Goal: Task Accomplishment & Management: Manage account settings

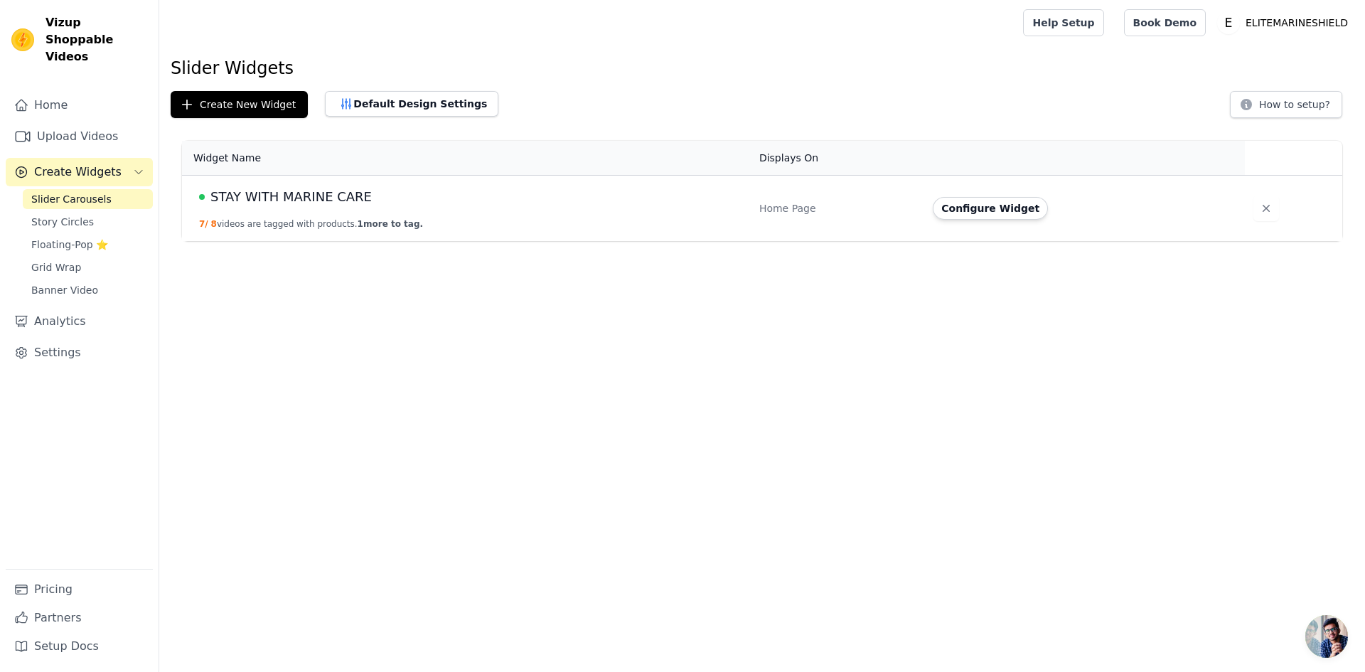
click at [400, 97] on button "Default Design Settings" at bounding box center [411, 104] width 173 height 26
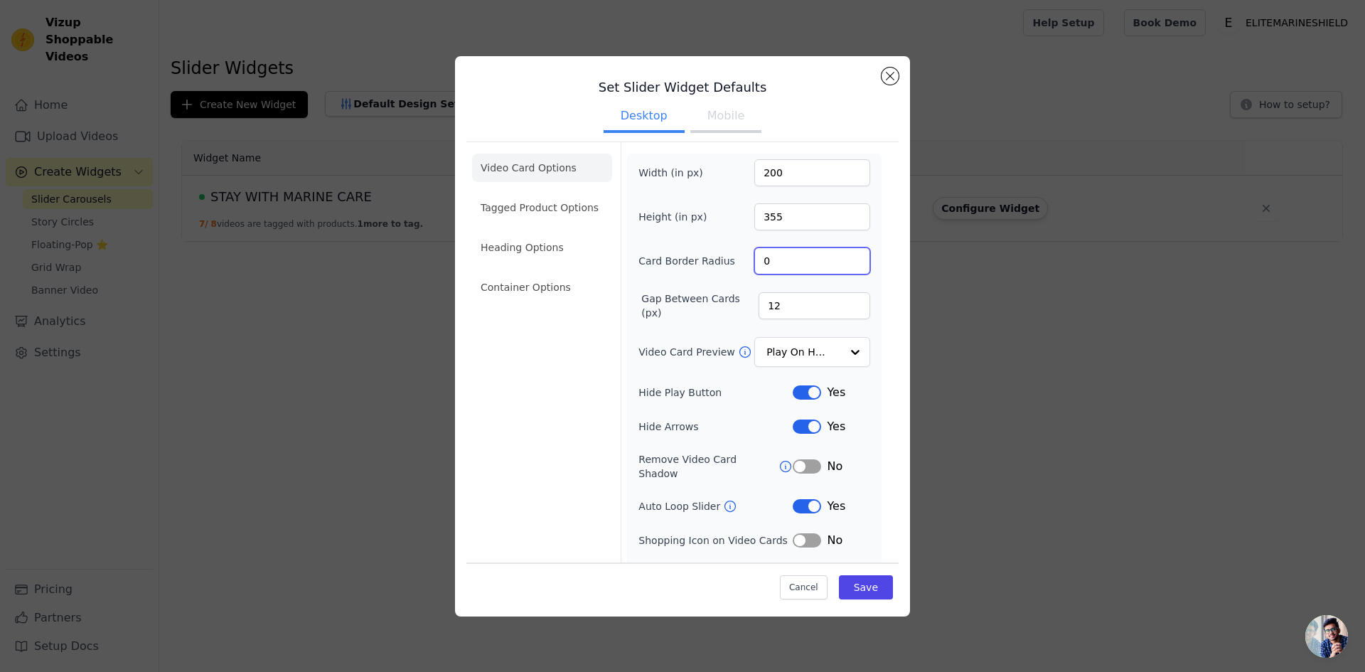
click at [777, 264] on input "0" at bounding box center [812, 260] width 116 height 27
click at [829, 151] on form "Width (in px) 200 Height (in px) 355 Card Border Radius 0 Gap Between Cards (px…" at bounding box center [754, 368] width 267 height 452
click at [754, 114] on ul "Desktop Mobile" at bounding box center [682, 117] width 432 height 43
click at [734, 118] on button "Mobile" at bounding box center [725, 117] width 71 height 31
drag, startPoint x: 788, startPoint y: 251, endPoint x: 697, endPoint y: 244, distance: 92.0
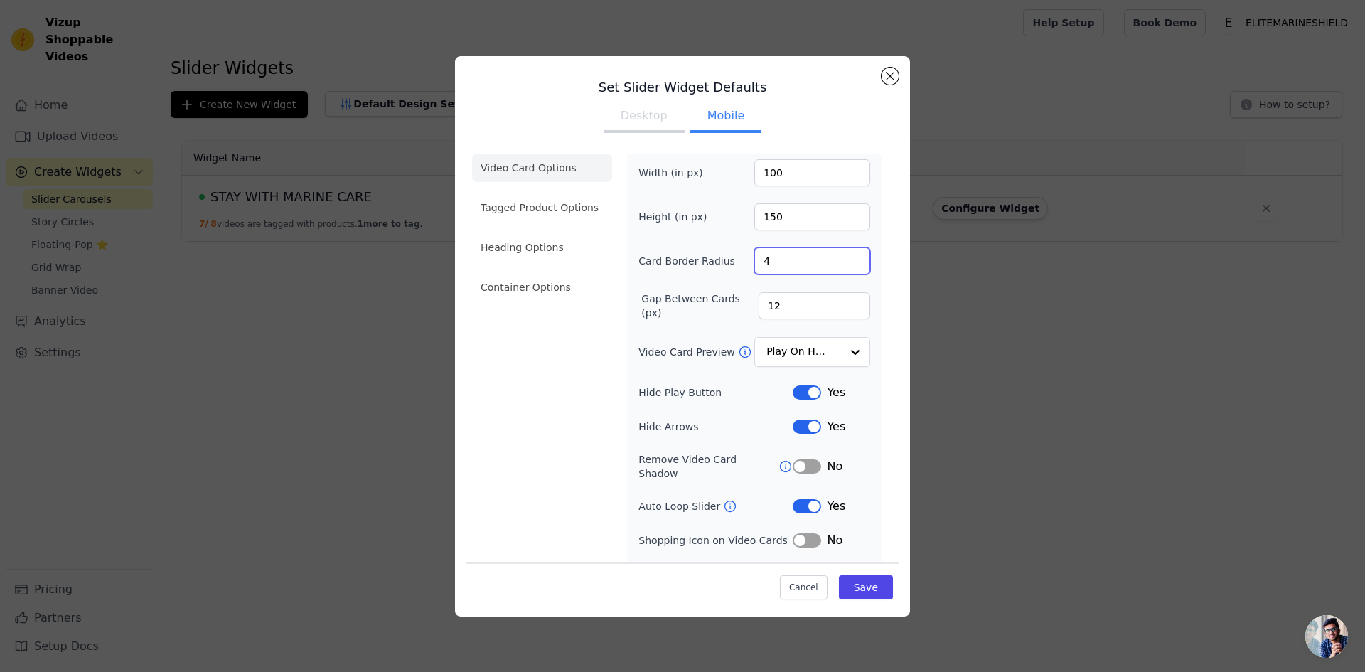
click at [710, 245] on div "Width (in px) 100 Height (in px) 150 Card Border Radius 4 Gap Between Cards (px…" at bounding box center [754, 388] width 232 height 458
type input "0"
click at [843, 142] on form "Width (in px) 100 Height (in px) 150 Card Border Radius 0 Gap Between Cards (px…" at bounding box center [754, 385] width 267 height 486
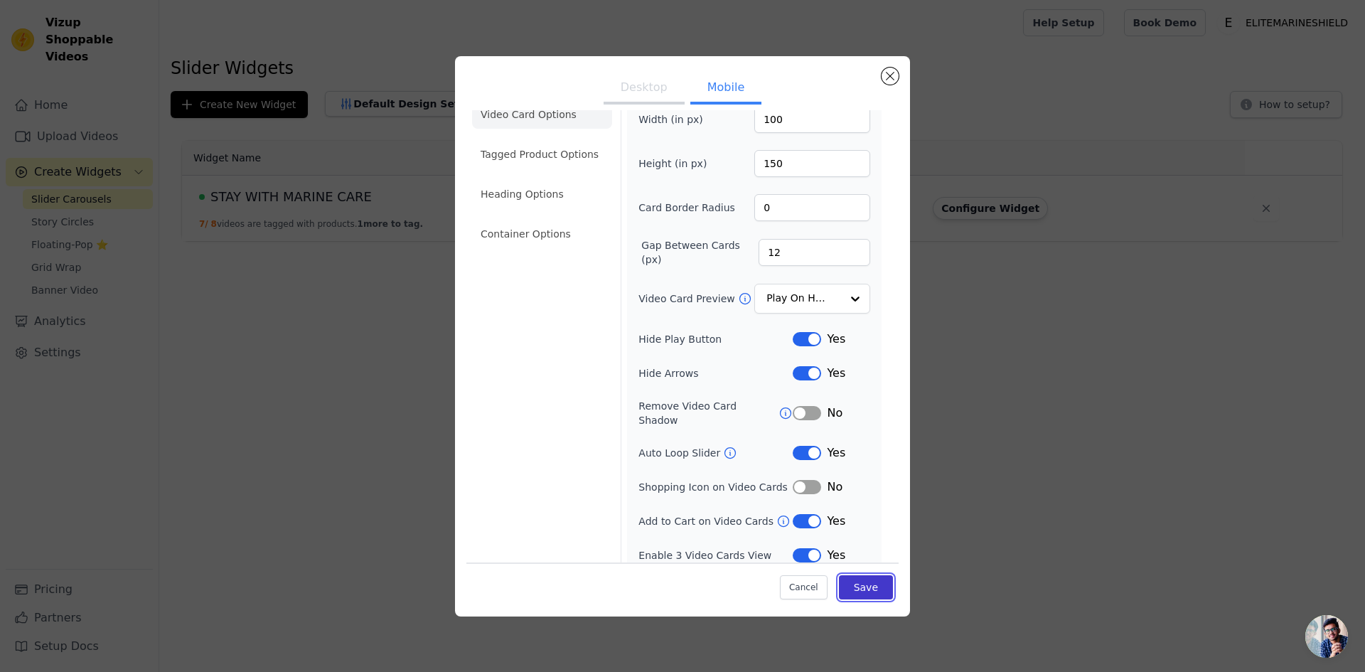
click at [858, 589] on button "Save" at bounding box center [866, 587] width 54 height 24
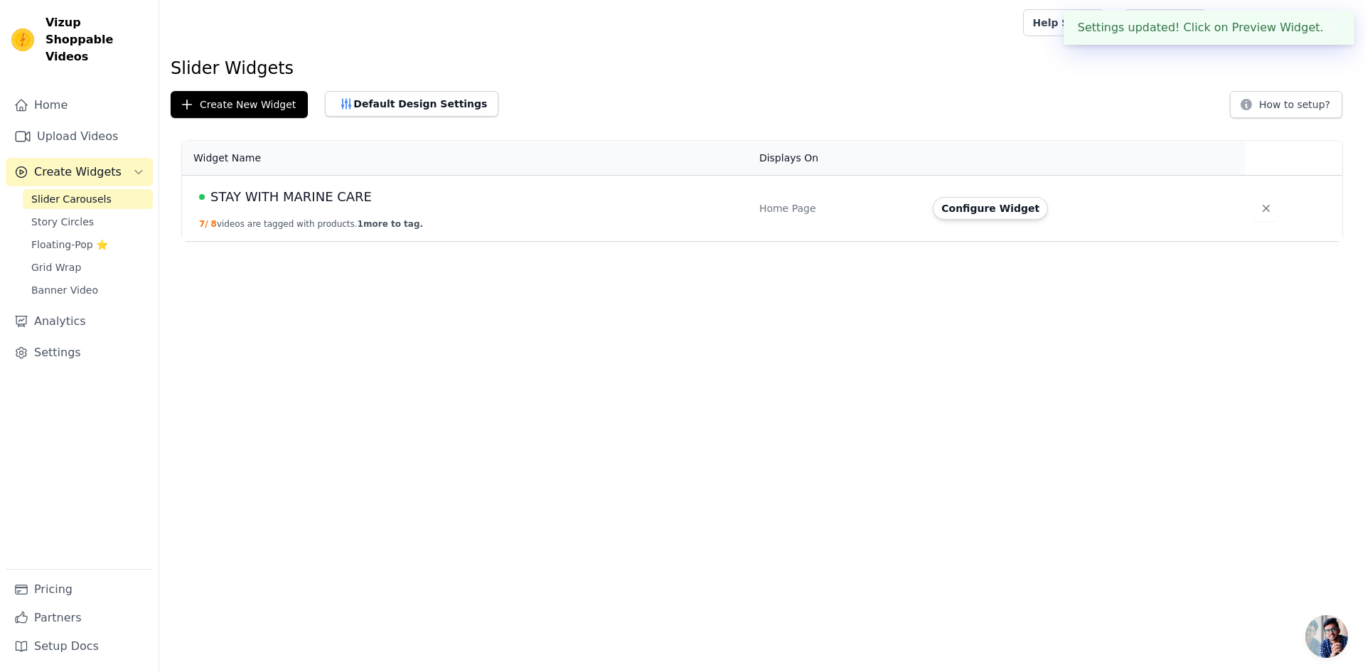
click at [852, 0] on html "Settings updated! Click on Preview Widget. ✖ Vizup Shoppable Videos Home Upload…" at bounding box center [682, 0] width 1365 height 0
click at [858, 0] on html "Settings updated! Click on Preview Widget. ✖ Vizup Shoppable Videos Home Upload…" at bounding box center [682, 0] width 1365 height 0
click at [413, 95] on button "Default Design Settings" at bounding box center [411, 104] width 173 height 26
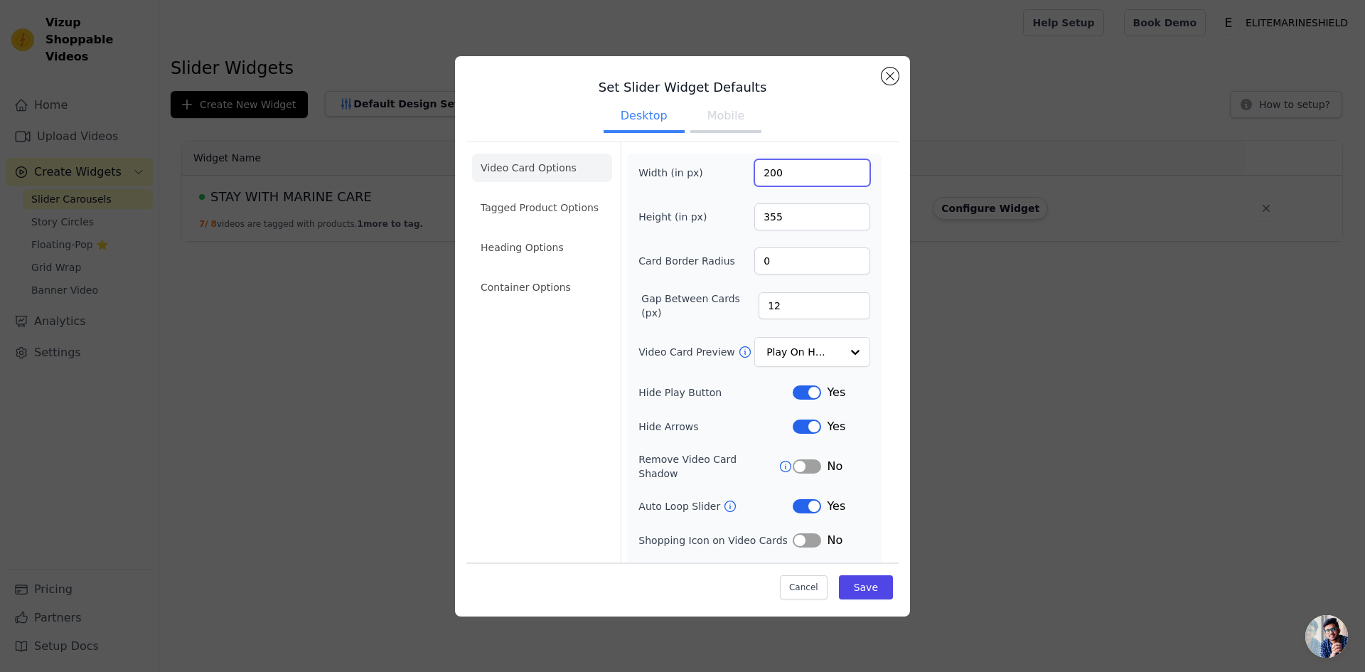
drag, startPoint x: 778, startPoint y: 177, endPoint x: 675, endPoint y: 212, distance: 108.8
click at [675, 211] on div "Width (in px) 200 Height (in px) 355 Card Border Radius 0 Gap Between Cards (px…" at bounding box center [754, 371] width 232 height 424
type input "250"
drag, startPoint x: 729, startPoint y: 203, endPoint x: 714, endPoint y: 197, distance: 16.0
click at [714, 197] on div "Width (in px) 250 Height (in px) 355 Card Border Radius 0 Gap Between Cards (px…" at bounding box center [754, 371] width 232 height 424
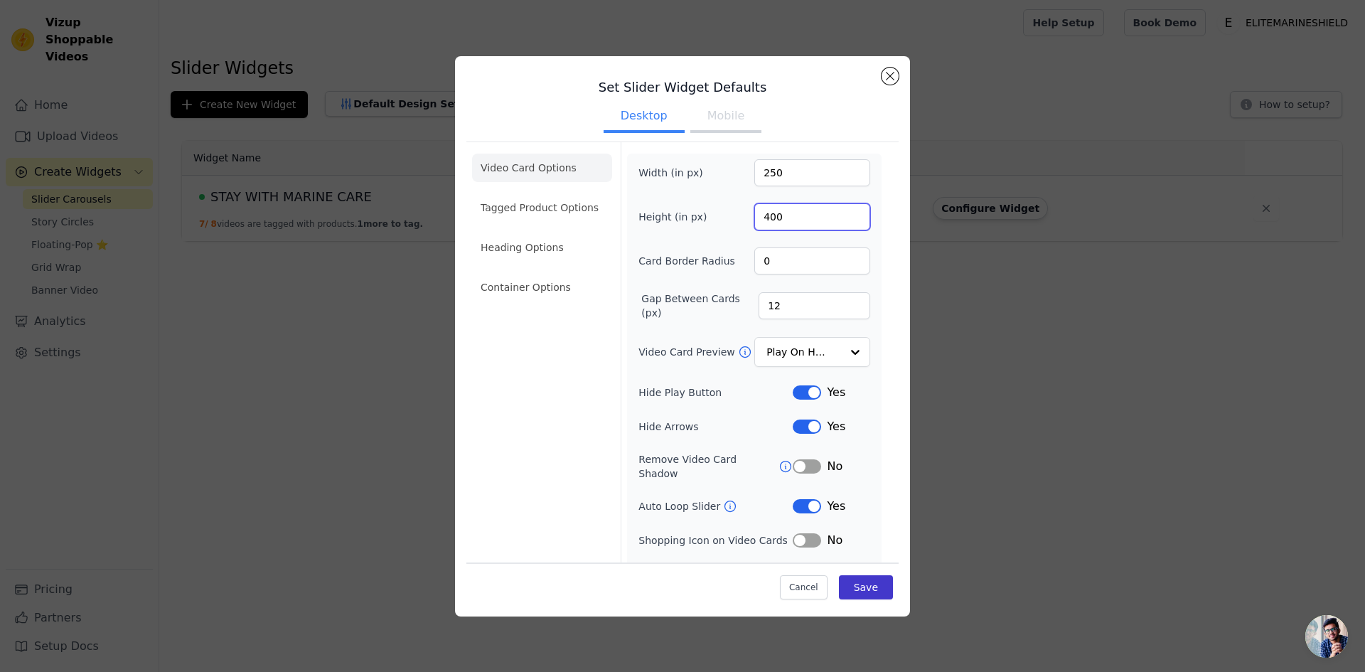
type input "400"
click at [856, 585] on button "Save" at bounding box center [866, 587] width 54 height 24
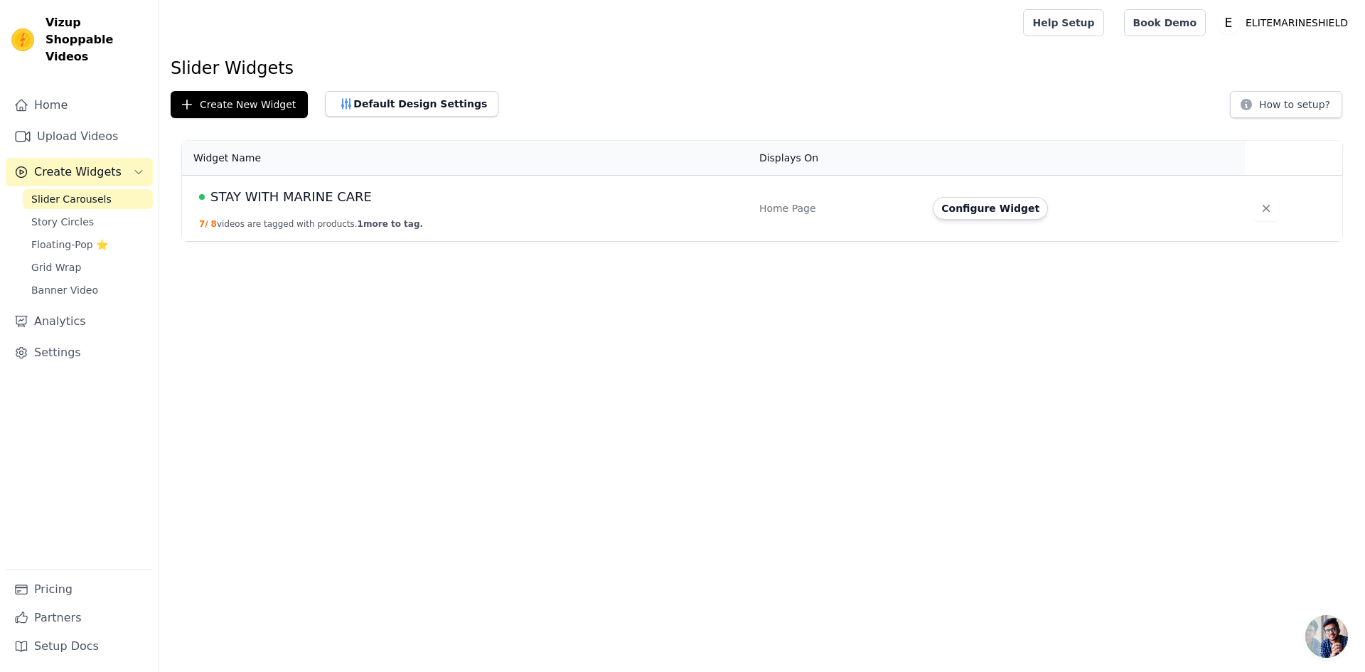
click at [594, 0] on html "Vizup Shoppable Videos Home Upload Videos Create Widgets Slider Carousels Story…" at bounding box center [682, 0] width 1365 height 0
click at [110, 189] on link "Slider Carousels" at bounding box center [88, 199] width 130 height 20
click at [102, 189] on link "Slider Carousels" at bounding box center [88, 199] width 130 height 20
click at [259, 203] on span "STAY WITH MARINE CARE" at bounding box center [290, 197] width 161 height 20
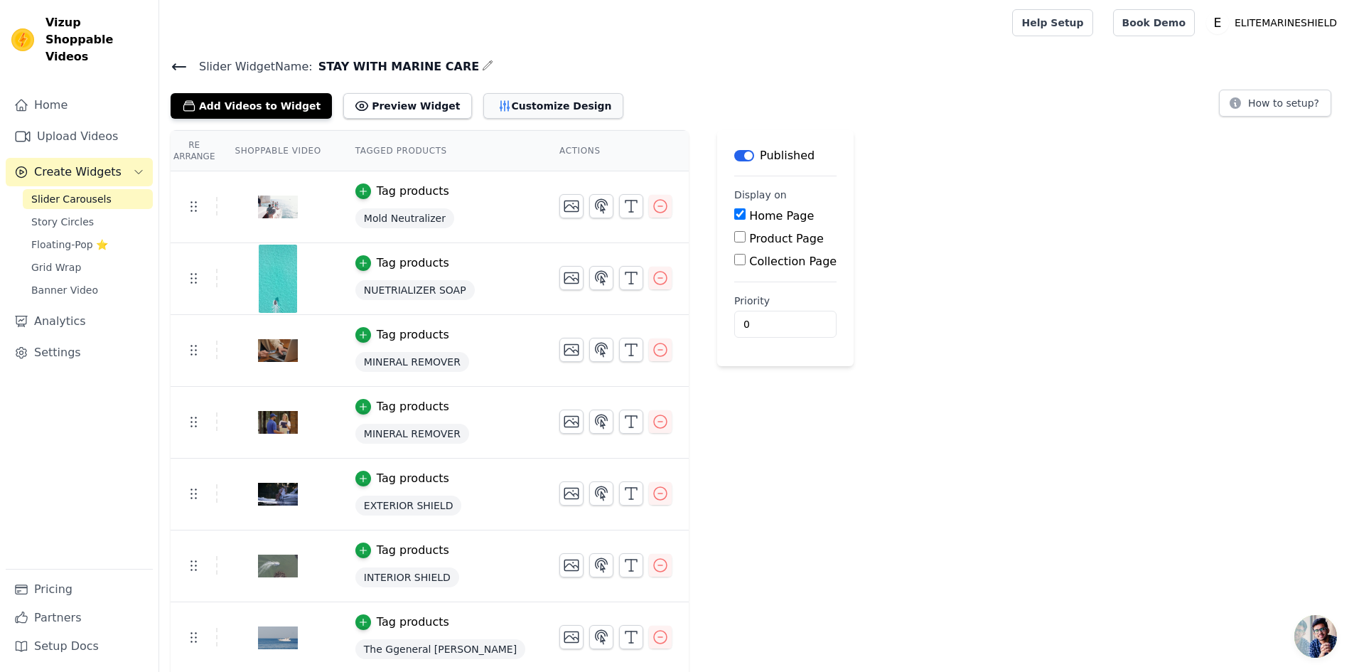
click at [517, 107] on button "Customize Design" at bounding box center [553, 106] width 140 height 26
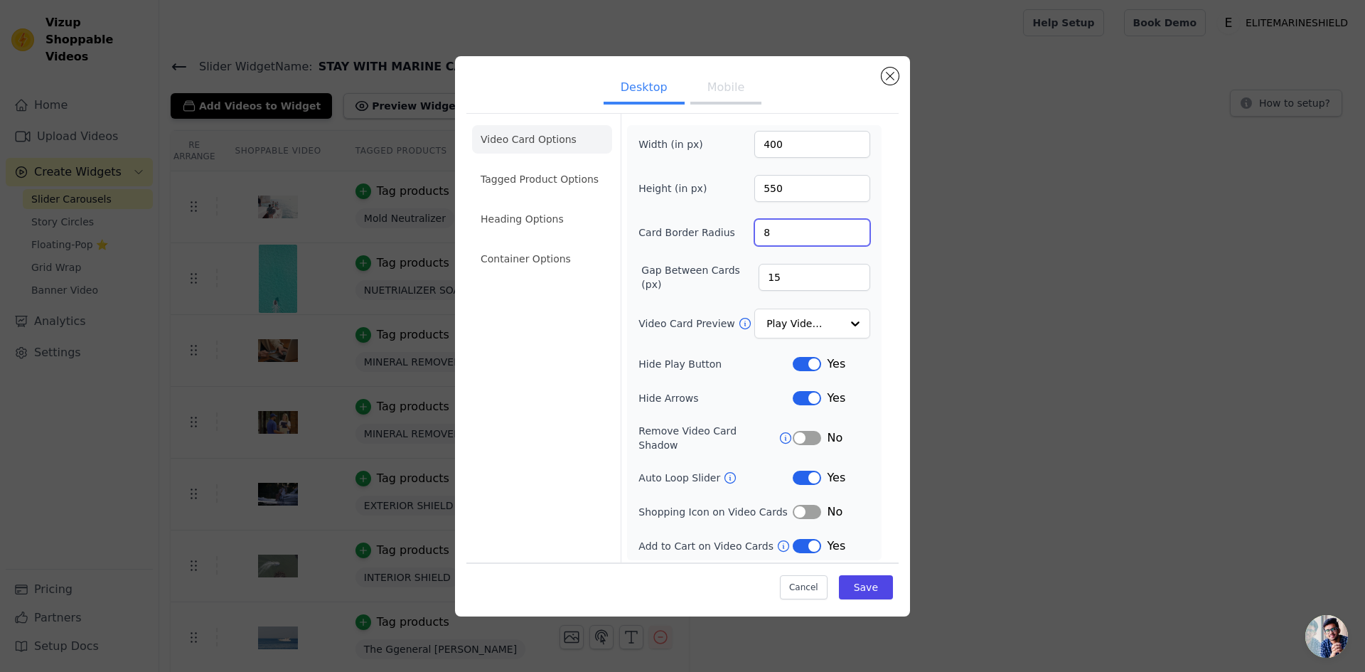
drag, startPoint x: 783, startPoint y: 237, endPoint x: 623, endPoint y: 240, distance: 160.7
click at [636, 234] on div "Width (in px) 400 Height (in px) 550 Card Border Radius 8 Gap Between Cards (px…" at bounding box center [754, 342] width 254 height 435
type input "0"
click at [734, 92] on button "Mobile" at bounding box center [725, 88] width 71 height 31
drag, startPoint x: 723, startPoint y: 230, endPoint x: 702, endPoint y: 232, distance: 21.5
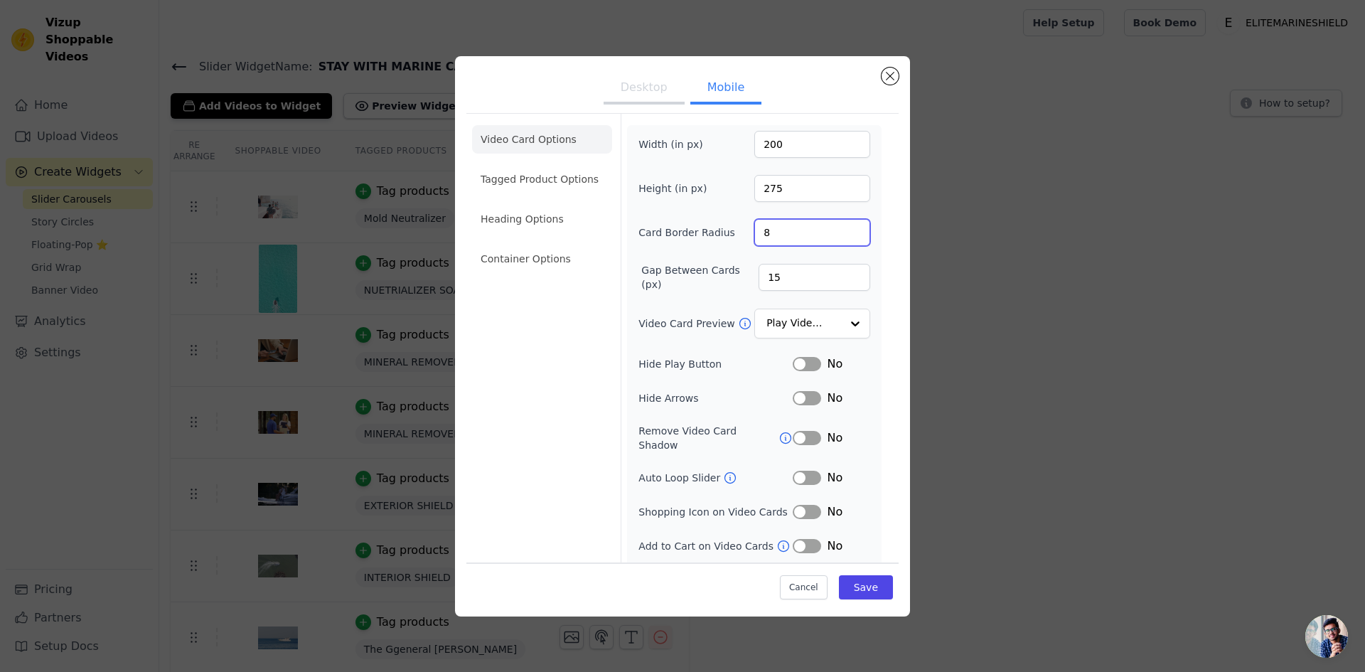
click at [702, 230] on div "Card Border Radius 8" at bounding box center [754, 232] width 232 height 27
type input "0"
click at [788, 103] on ul "Desktop Mobile" at bounding box center [682, 89] width 432 height 43
click at [629, 101] on button "Desktop" at bounding box center [643, 88] width 81 height 31
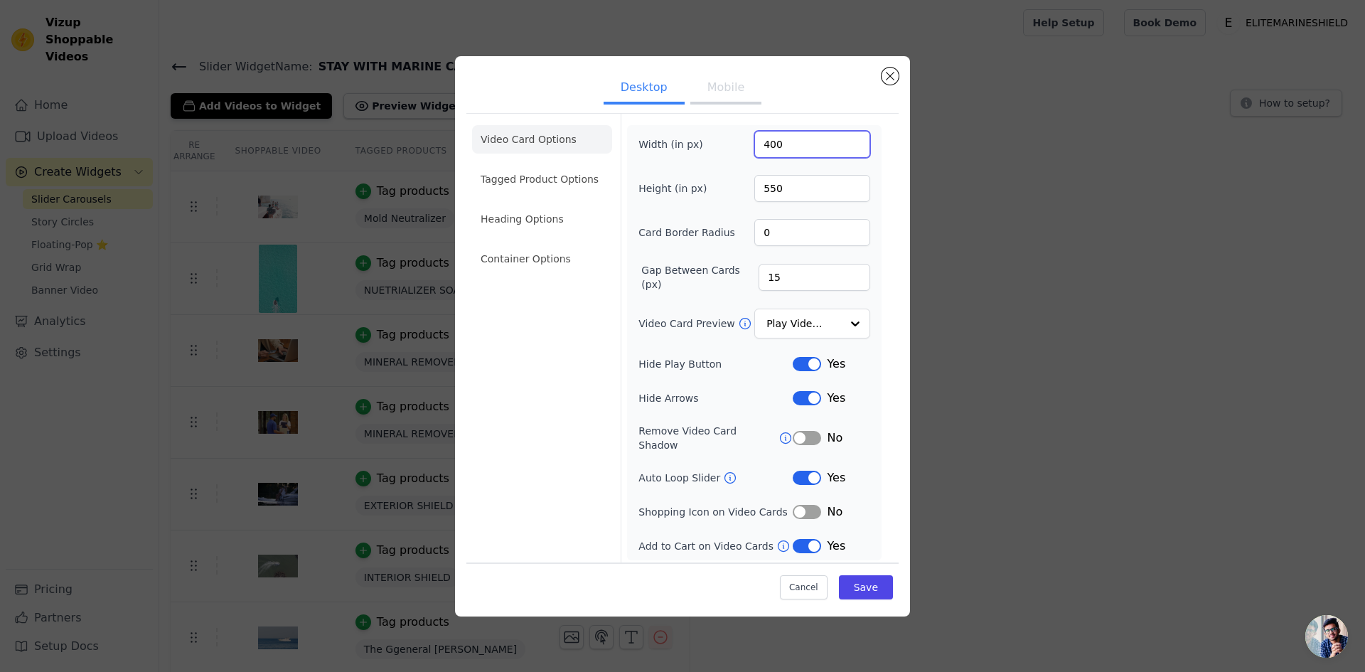
drag, startPoint x: 766, startPoint y: 138, endPoint x: 719, endPoint y: 135, distance: 47.7
click at [742, 135] on div "Width (in px) 400" at bounding box center [754, 144] width 232 height 27
type input "350"
drag, startPoint x: 795, startPoint y: 195, endPoint x: 726, endPoint y: 193, distance: 69.0
click at [726, 193] on div "Height (in px) 550" at bounding box center [754, 188] width 232 height 27
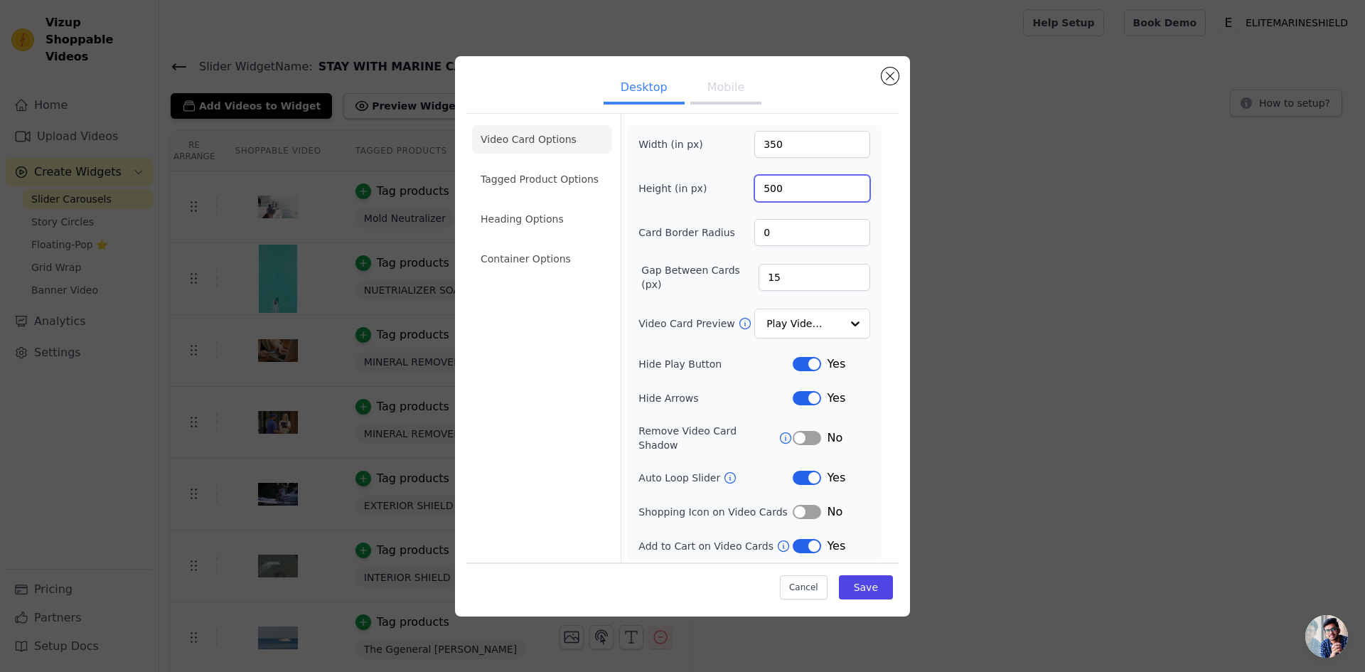
type input "500"
click at [837, 173] on div "Width (in px) 350 Height (in px) 500 Card Border Radius 0 Gap Between Cards (px…" at bounding box center [754, 343] width 232 height 424
click at [871, 578] on button "Save" at bounding box center [866, 587] width 54 height 24
click at [871, 577] on button "Saving..." at bounding box center [840, 585] width 104 height 27
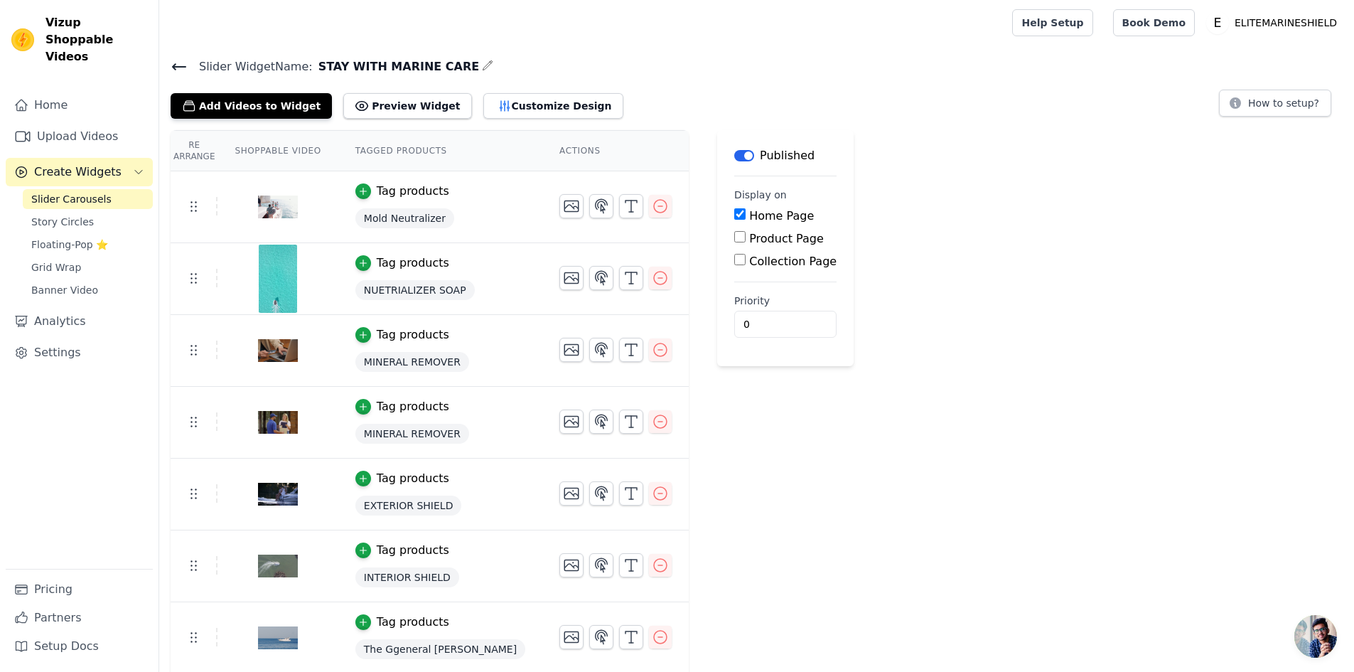
click at [60, 163] on span "Create Widgets" at bounding box center [77, 171] width 87 height 17
click at [93, 158] on button "Create Widgets" at bounding box center [79, 172] width 147 height 28
click at [488, 109] on button "Customize Design" at bounding box center [553, 106] width 140 height 26
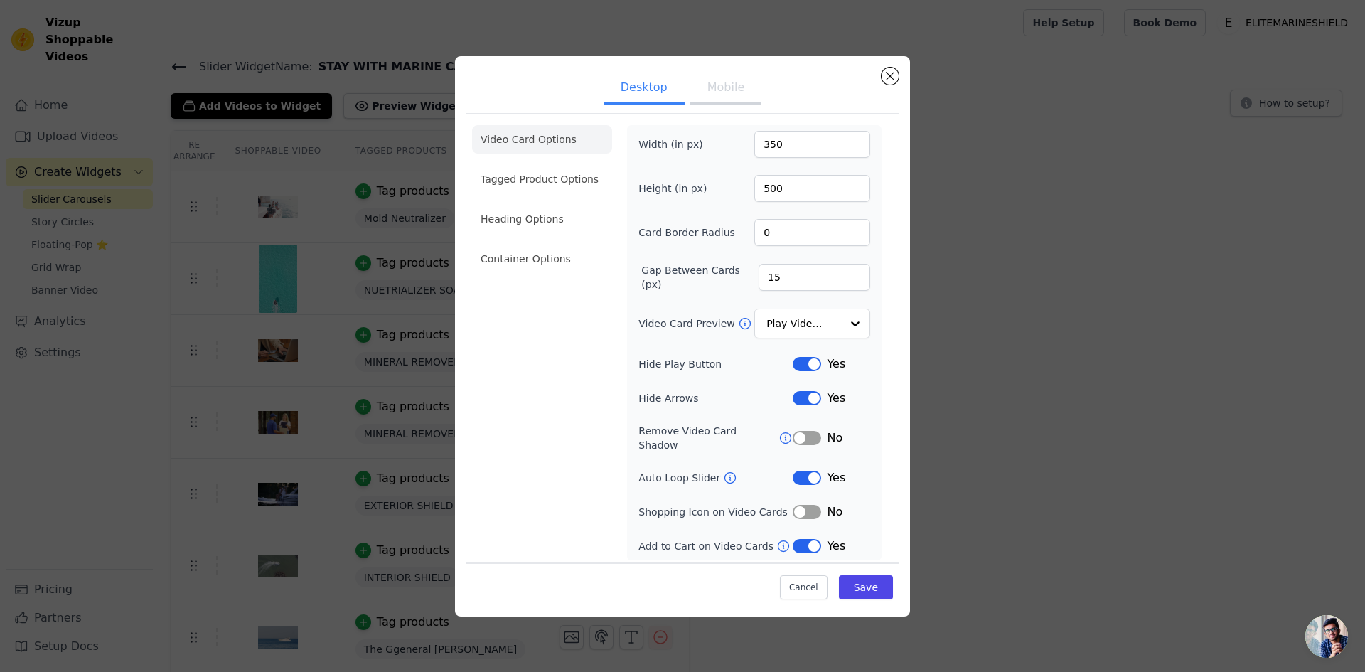
drag, startPoint x: 729, startPoint y: 95, endPoint x: 650, endPoint y: 97, distance: 79.7
click at [650, 97] on ul "Desktop Mobile" at bounding box center [682, 89] width 432 height 43
click at [724, 93] on button "Mobile" at bounding box center [725, 88] width 71 height 31
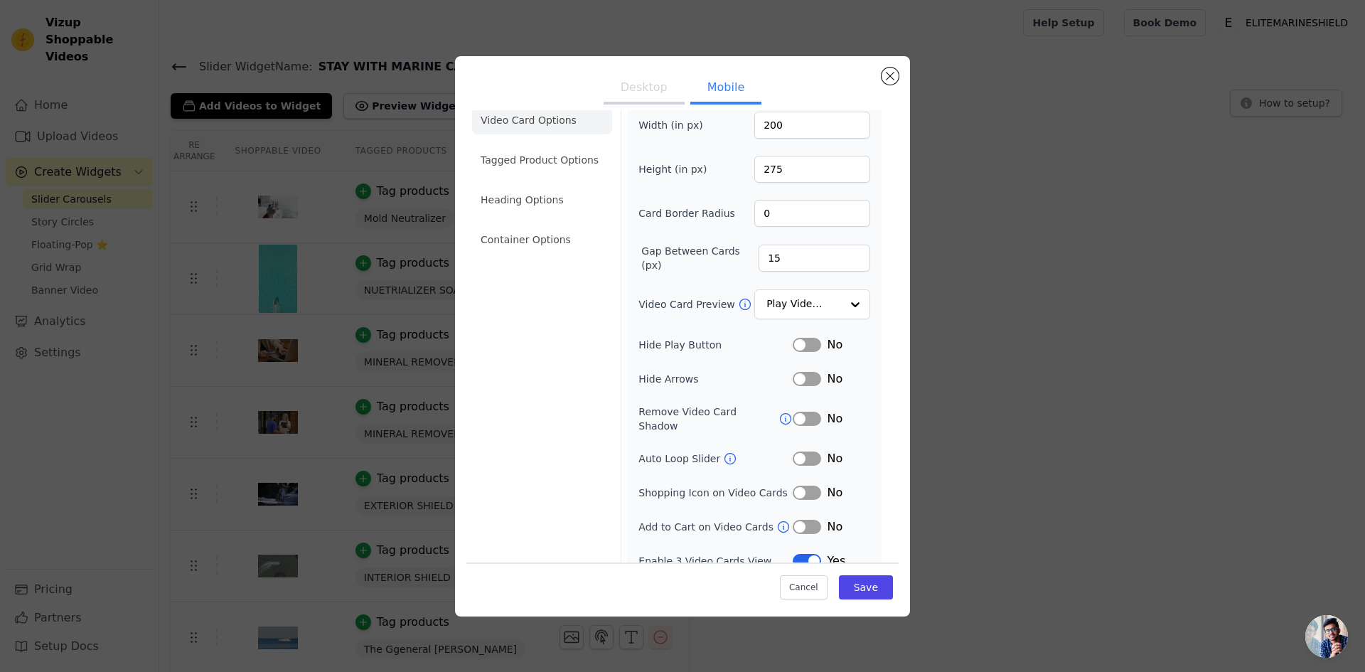
scroll to position [25, 0]
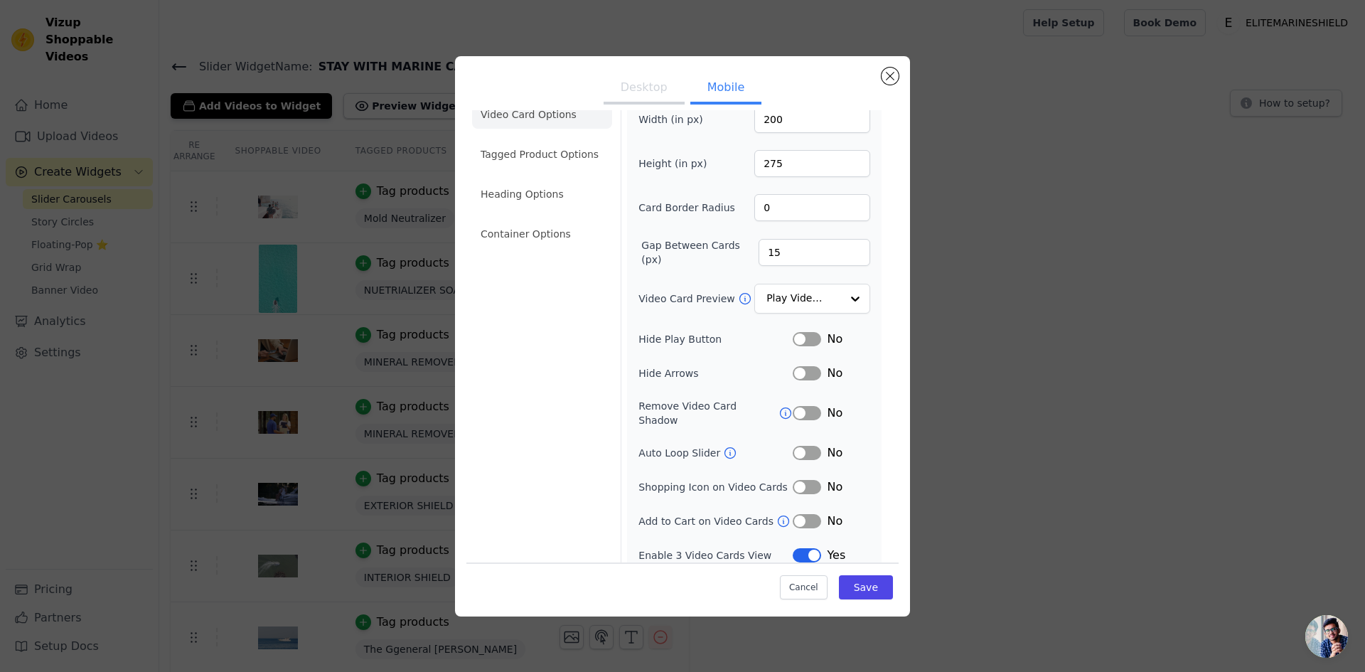
click at [802, 446] on button "Label" at bounding box center [807, 453] width 28 height 14
click at [859, 586] on button "Save" at bounding box center [866, 587] width 54 height 24
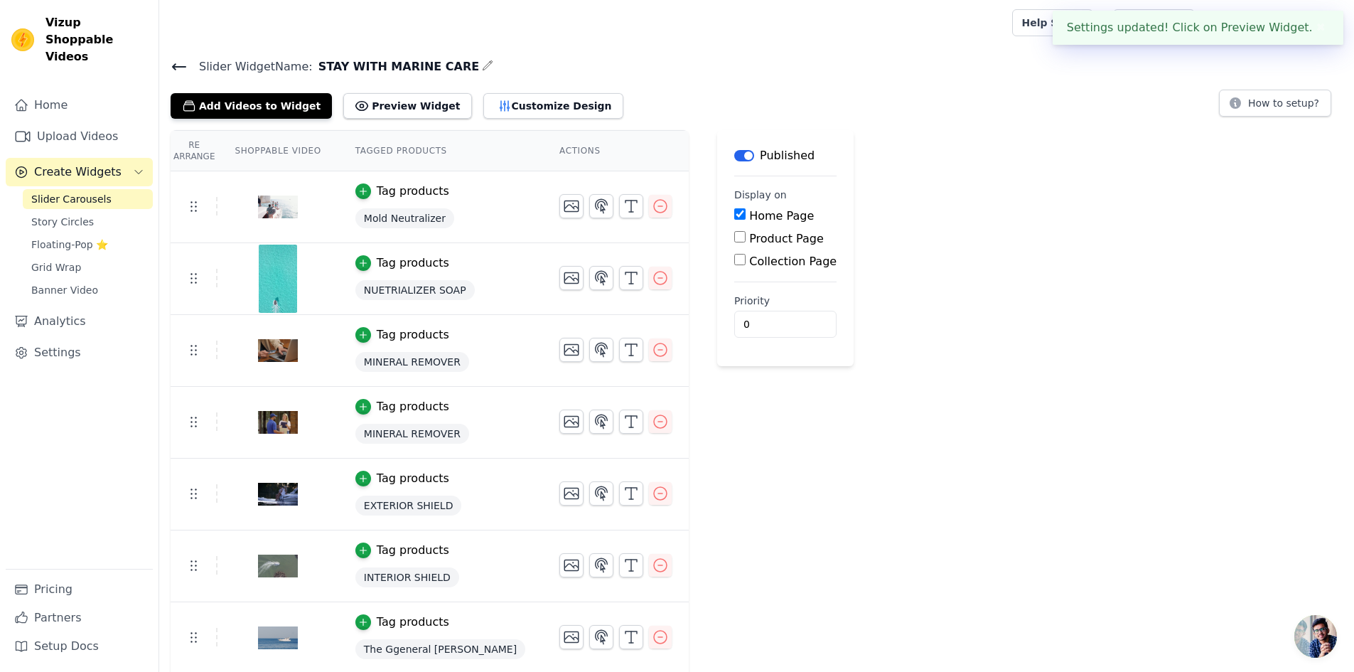
click at [79, 163] on span "Create Widgets" at bounding box center [77, 171] width 87 height 17
click at [57, 193] on link "Analytics" at bounding box center [79, 207] width 147 height 28
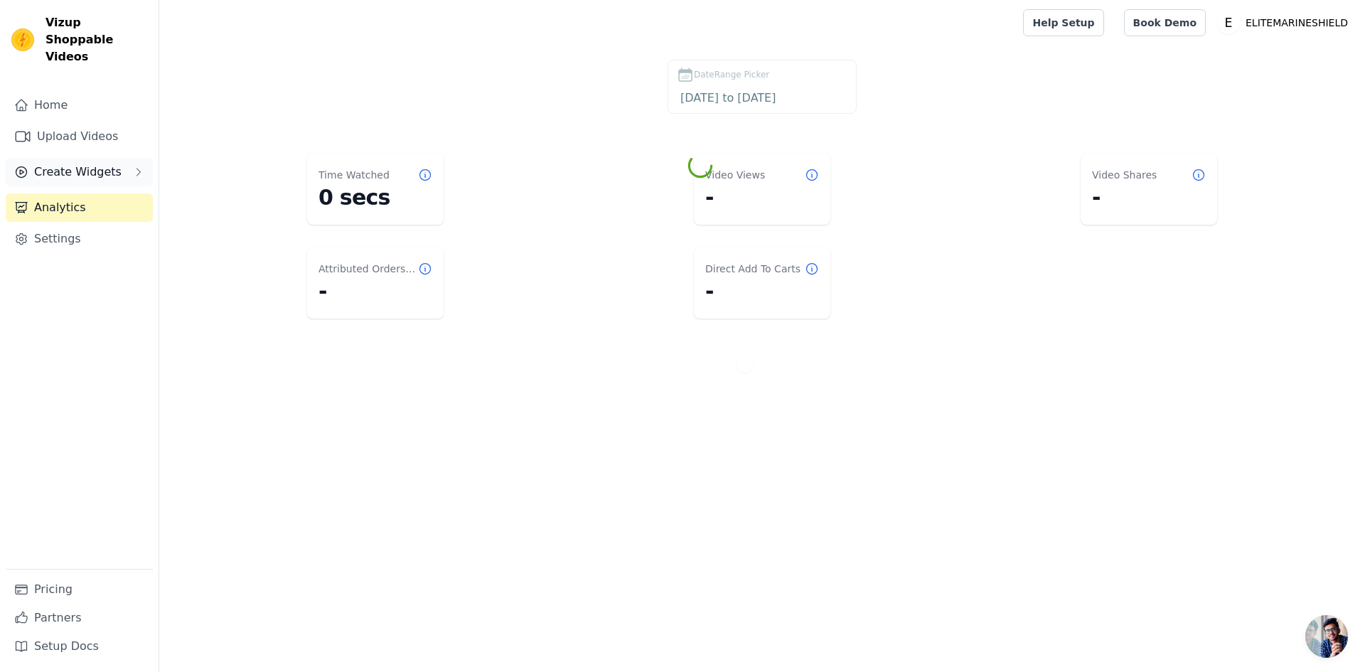
click at [60, 163] on span "Create Widgets" at bounding box center [77, 171] width 87 height 17
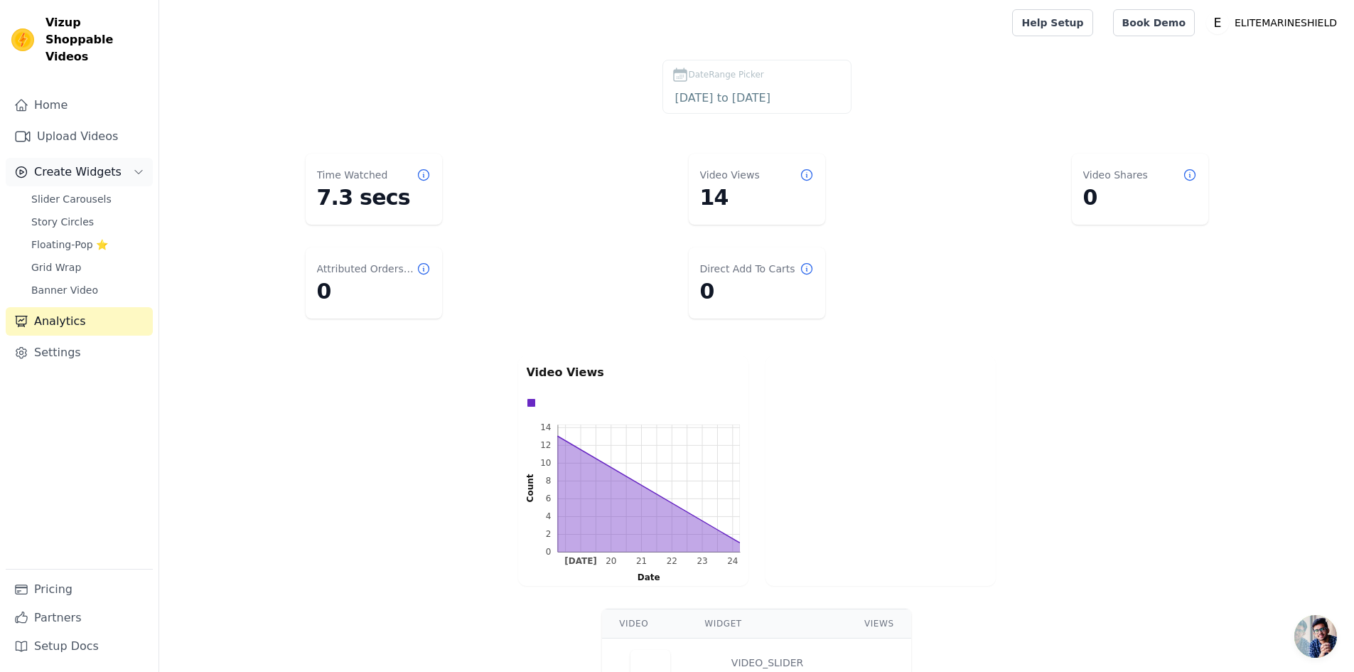
click at [67, 158] on button "Create Widgets" at bounding box center [79, 172] width 147 height 28
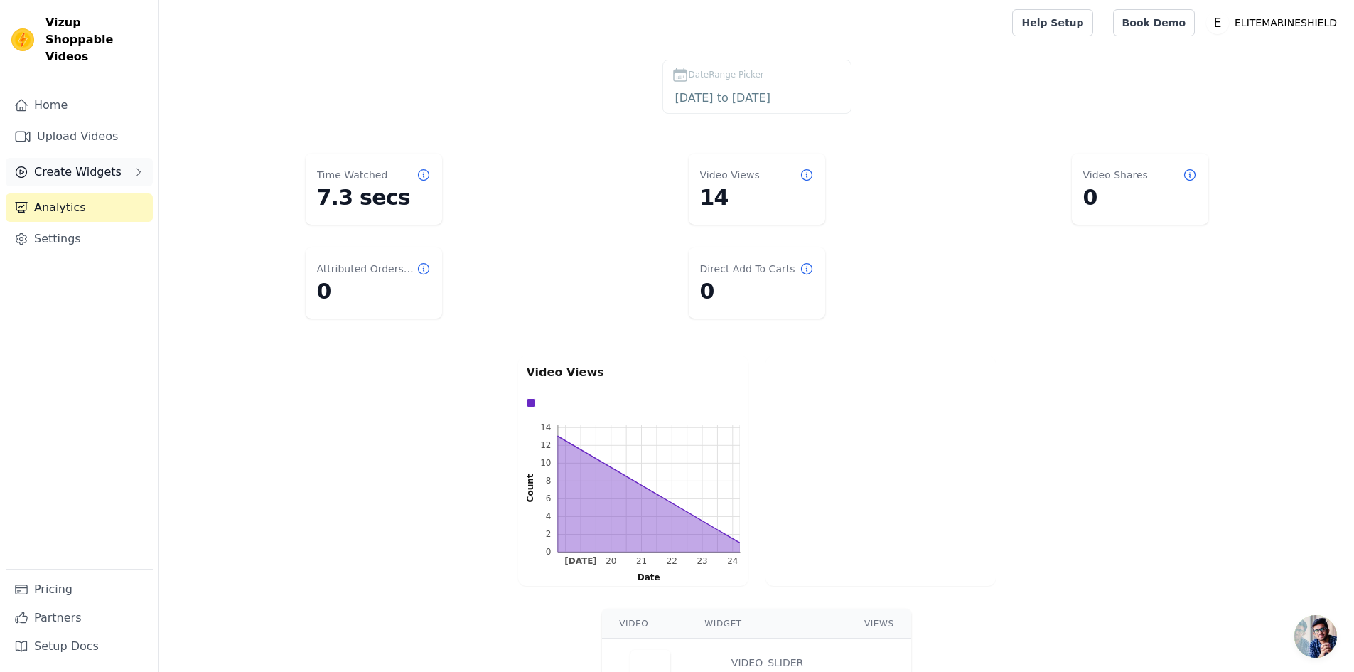
click at [72, 163] on span "Create Widgets" at bounding box center [77, 171] width 87 height 17
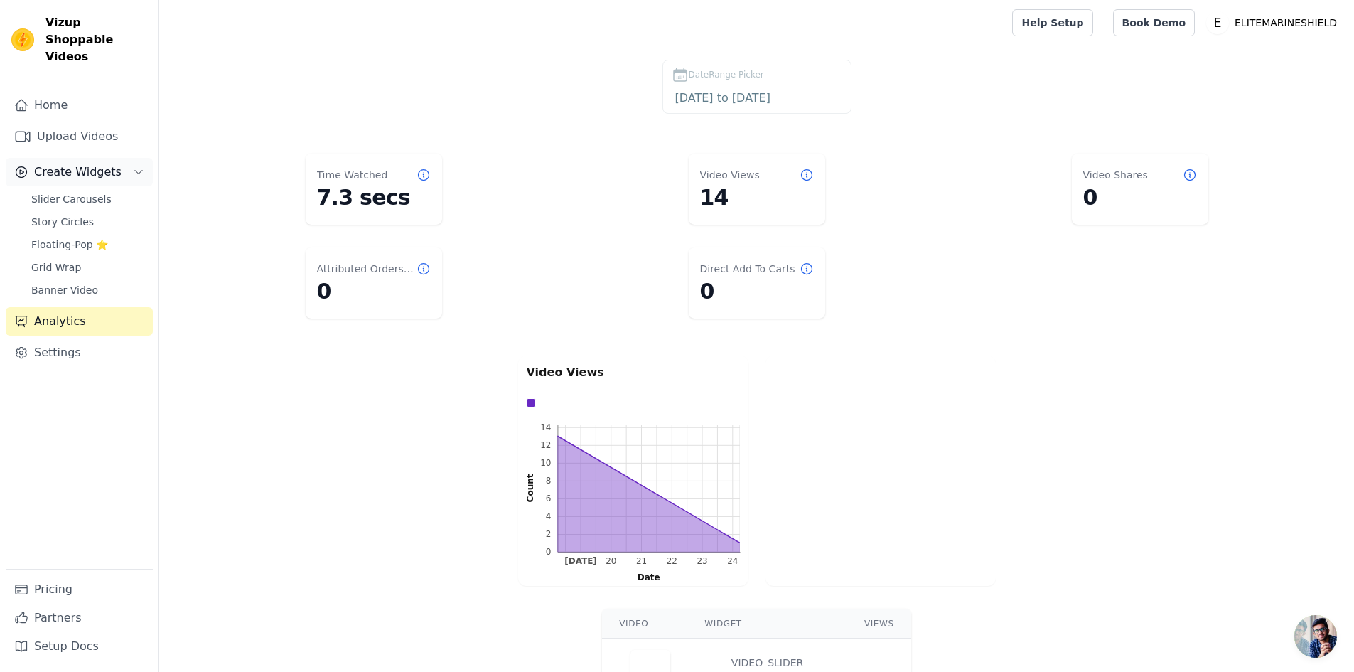
click at [35, 163] on span "Create Widgets" at bounding box center [77, 171] width 87 height 17
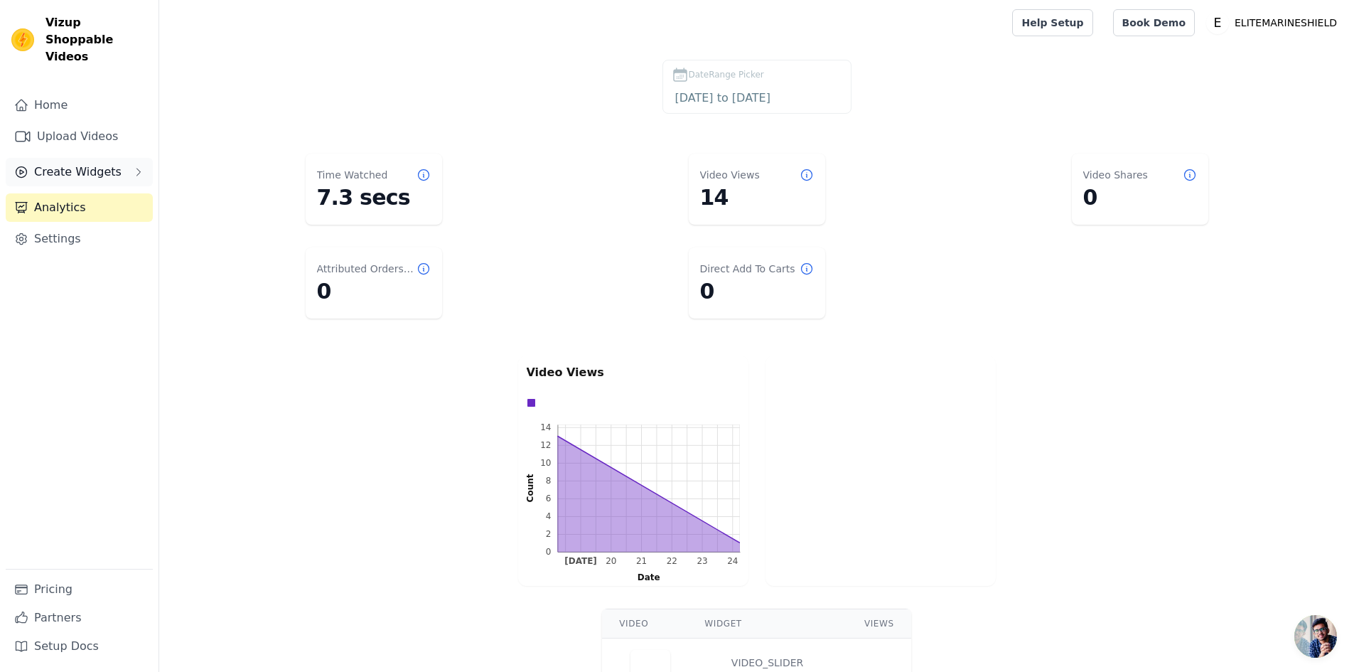
click at [52, 163] on span "Create Widgets" at bounding box center [77, 171] width 87 height 17
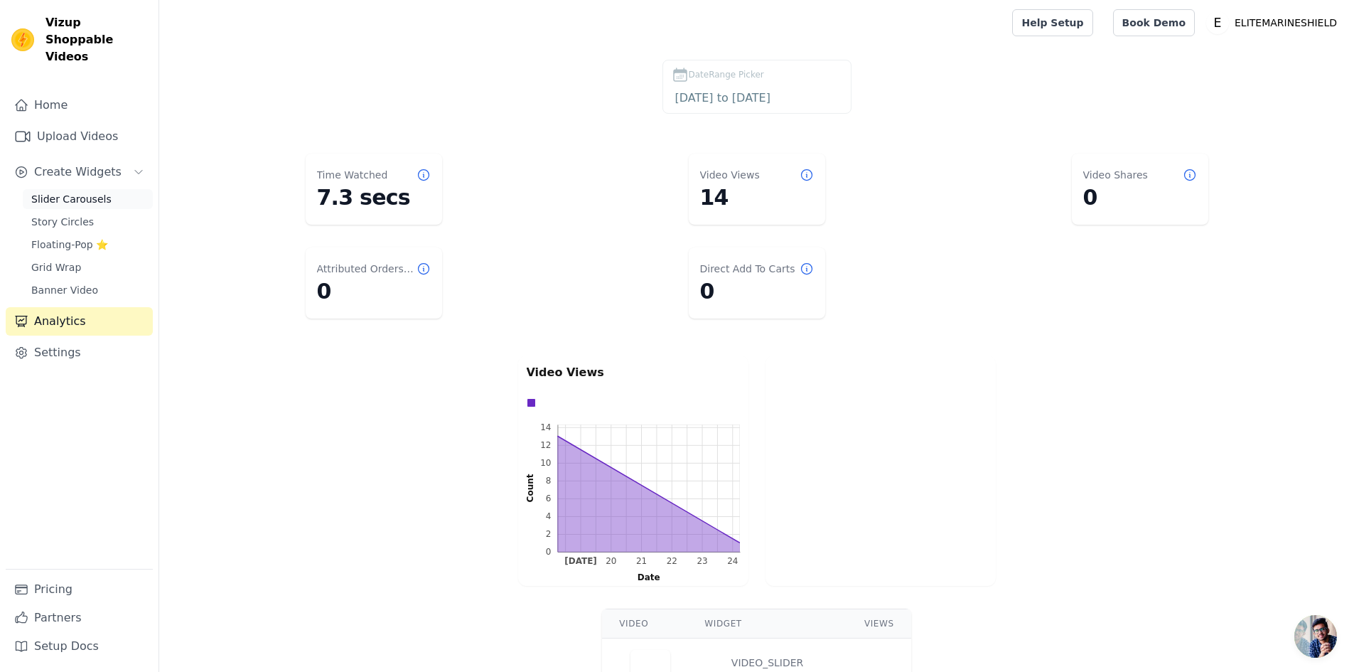
click at [87, 192] on span "Slider Carousels" at bounding box center [71, 199] width 80 height 14
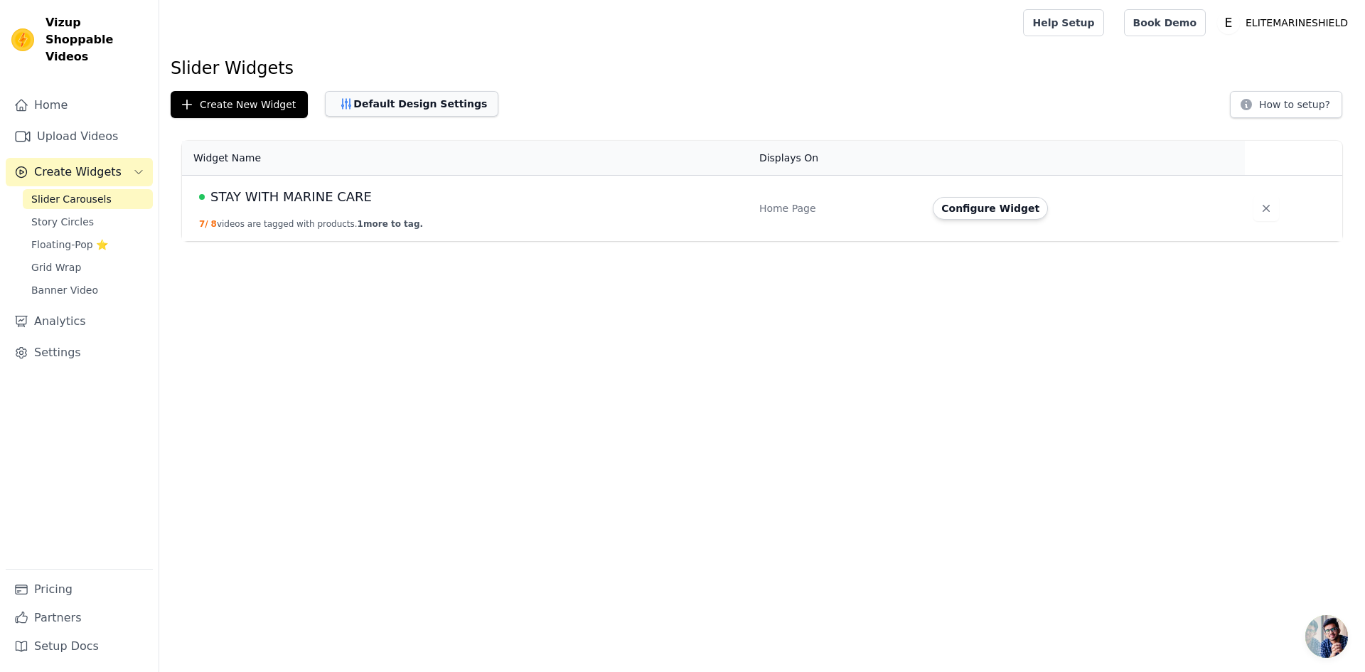
click at [399, 106] on button "Default Design Settings" at bounding box center [411, 104] width 173 height 26
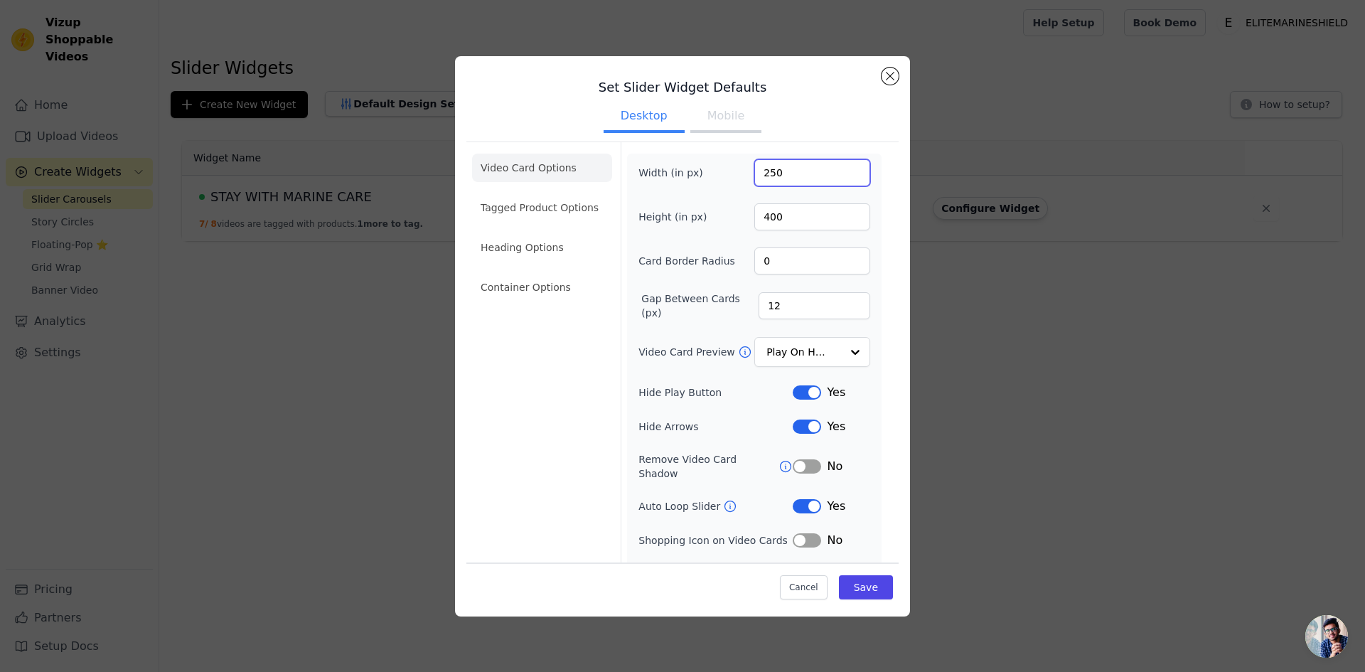
drag, startPoint x: 779, startPoint y: 173, endPoint x: 684, endPoint y: 177, distance: 95.3
click at [718, 171] on div "Width (in px) 250" at bounding box center [754, 172] width 232 height 27
type input "220"
click at [888, 152] on div "Set Slider Widget Defaults Desktop Mobile Video Card Options Tagged Product Opt…" at bounding box center [682, 336] width 432 height 537
click at [861, 220] on div "Width (in px) 220 Height (in px) 400 Card Border Radius 0 Gap Between Cards (px…" at bounding box center [754, 371] width 254 height 435
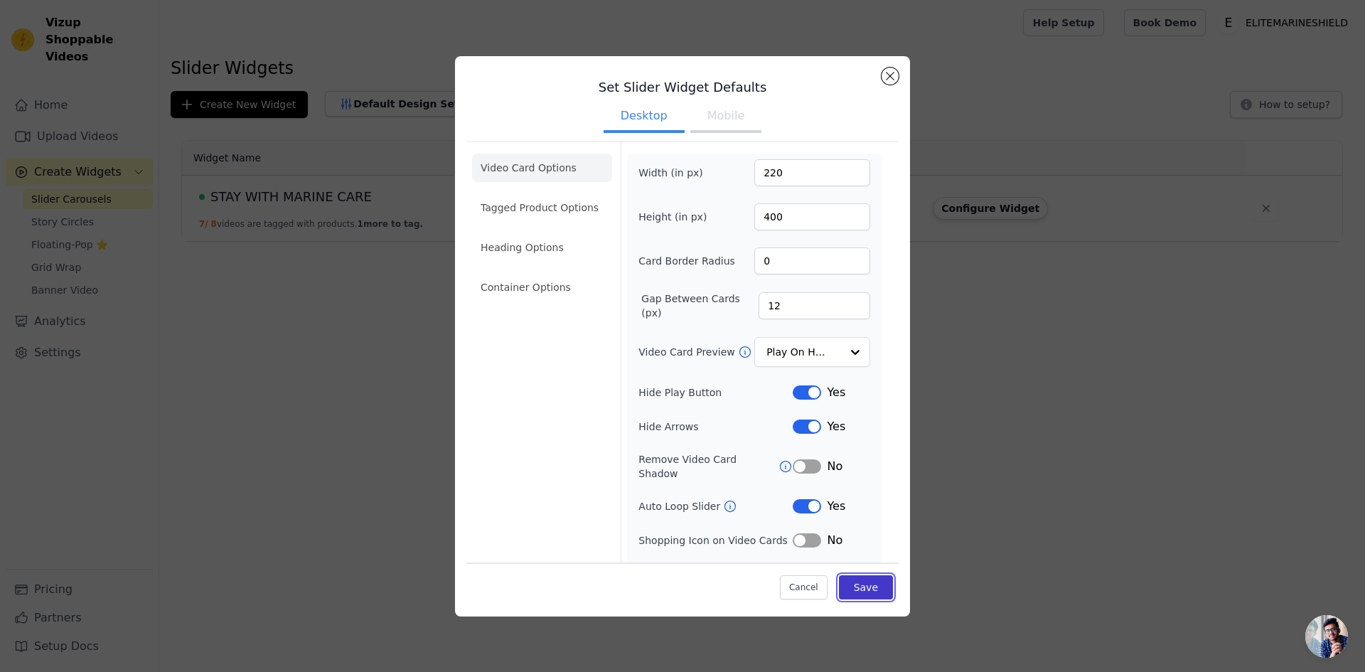
click at [856, 592] on button "Save" at bounding box center [866, 587] width 54 height 24
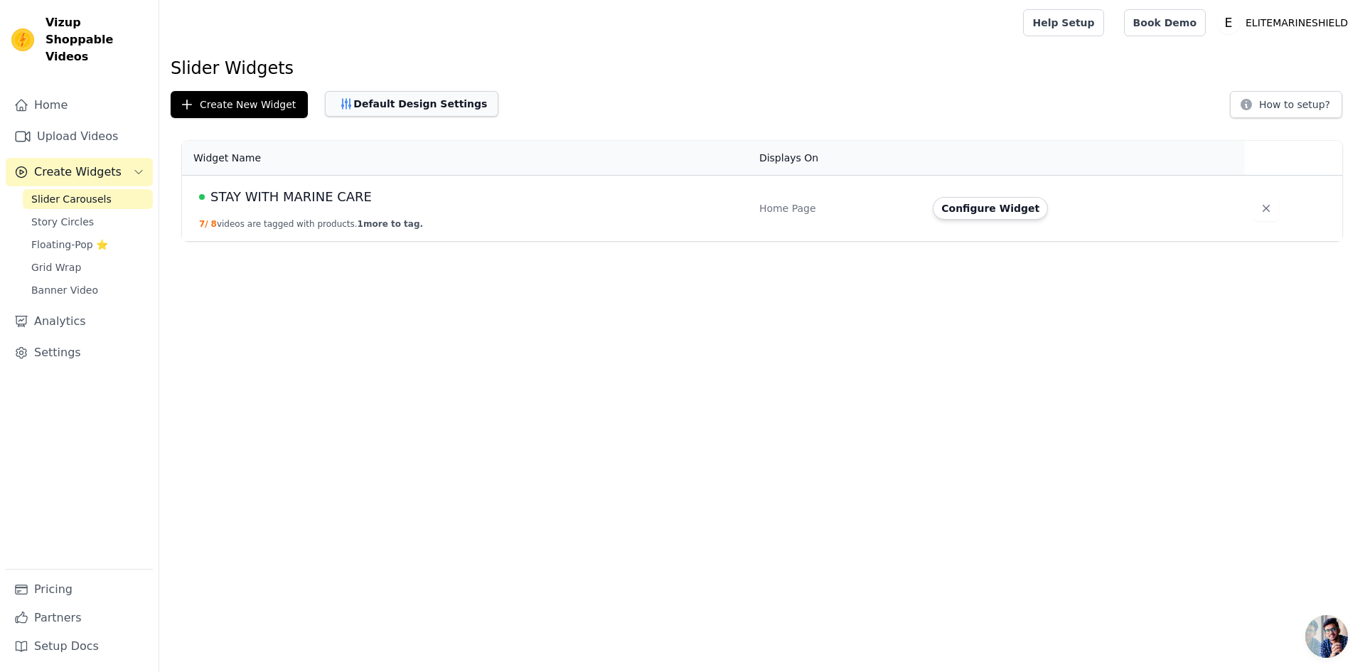
click at [418, 104] on button "Default Design Settings" at bounding box center [411, 104] width 173 height 26
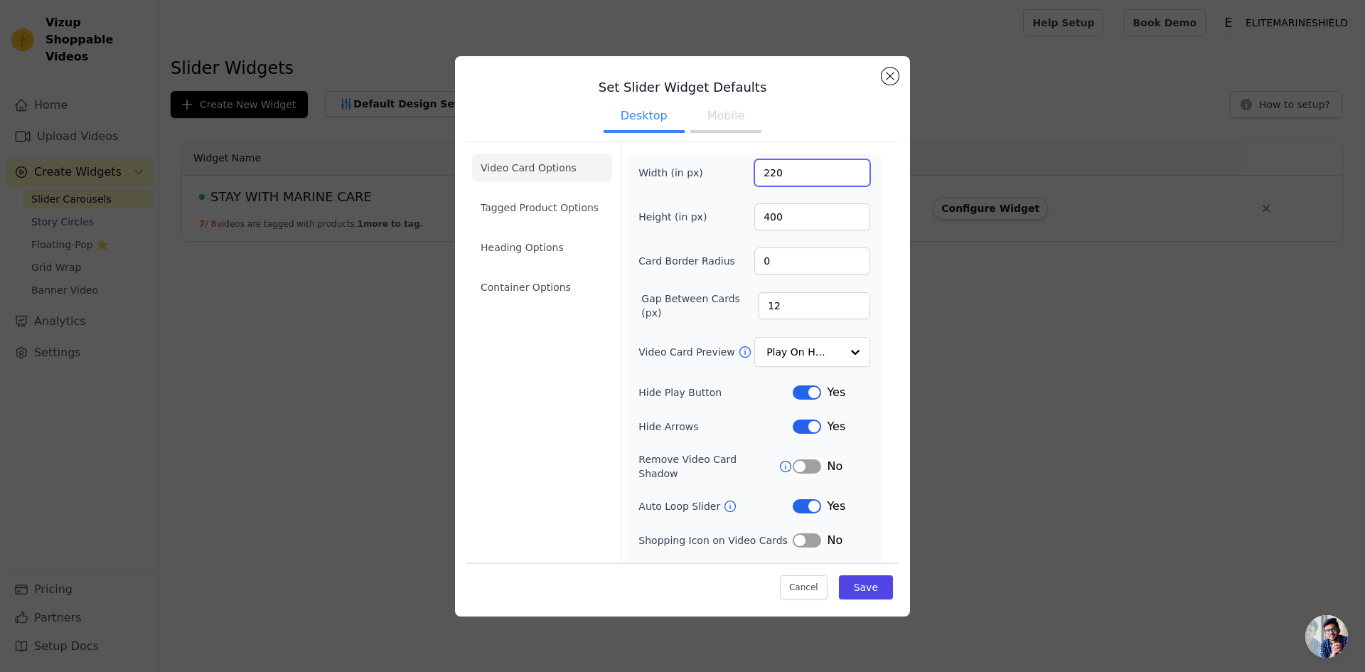
drag, startPoint x: 782, startPoint y: 175, endPoint x: 725, endPoint y: 189, distance: 58.6
click at [725, 189] on div "Width (in px) 220 Height (in px) 400 Card Border Radius 0 Gap Between Cards (px…" at bounding box center [754, 371] width 232 height 424
type input "200"
drag, startPoint x: 771, startPoint y: 215, endPoint x: 744, endPoint y: 214, distance: 27.0
click at [744, 214] on div "Height (in px) 400" at bounding box center [754, 216] width 232 height 27
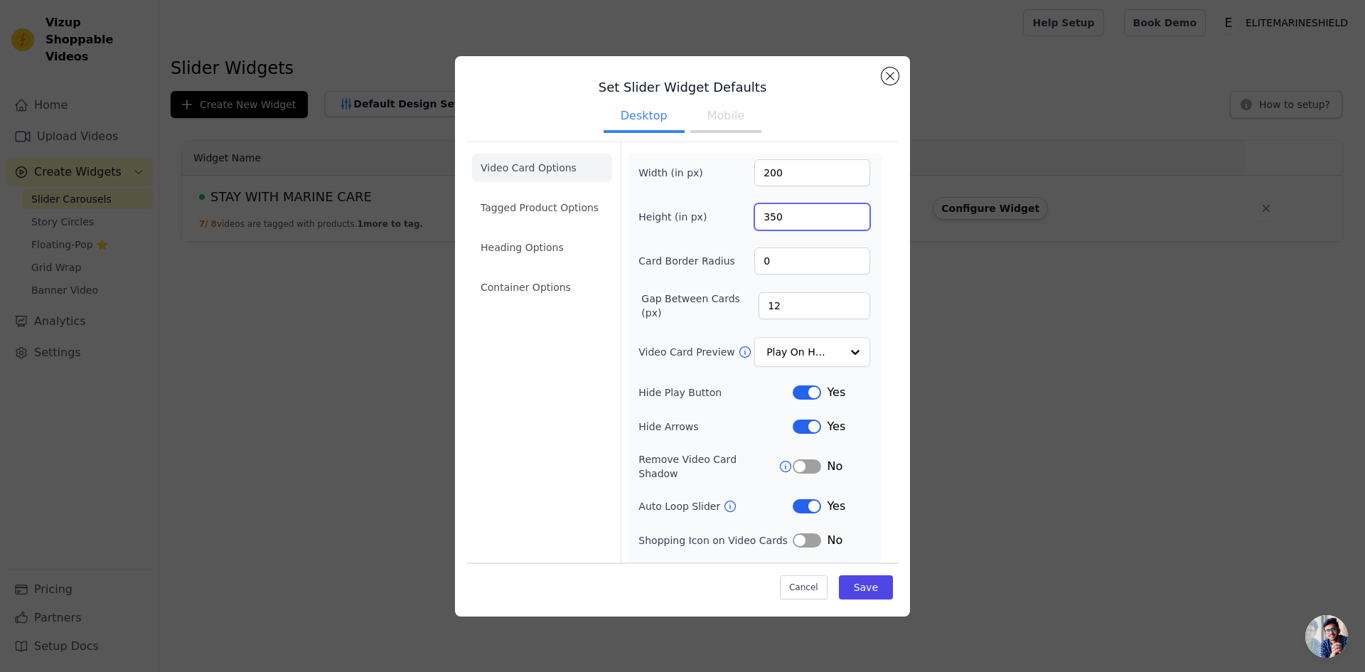
type input "350"
click at [874, 197] on form "Width (in px) 200 Height (in px) 350 Card Border Radius 0 Gap Between Cards (px…" at bounding box center [754, 368] width 267 height 452
click at [854, 590] on button "Save" at bounding box center [866, 587] width 54 height 24
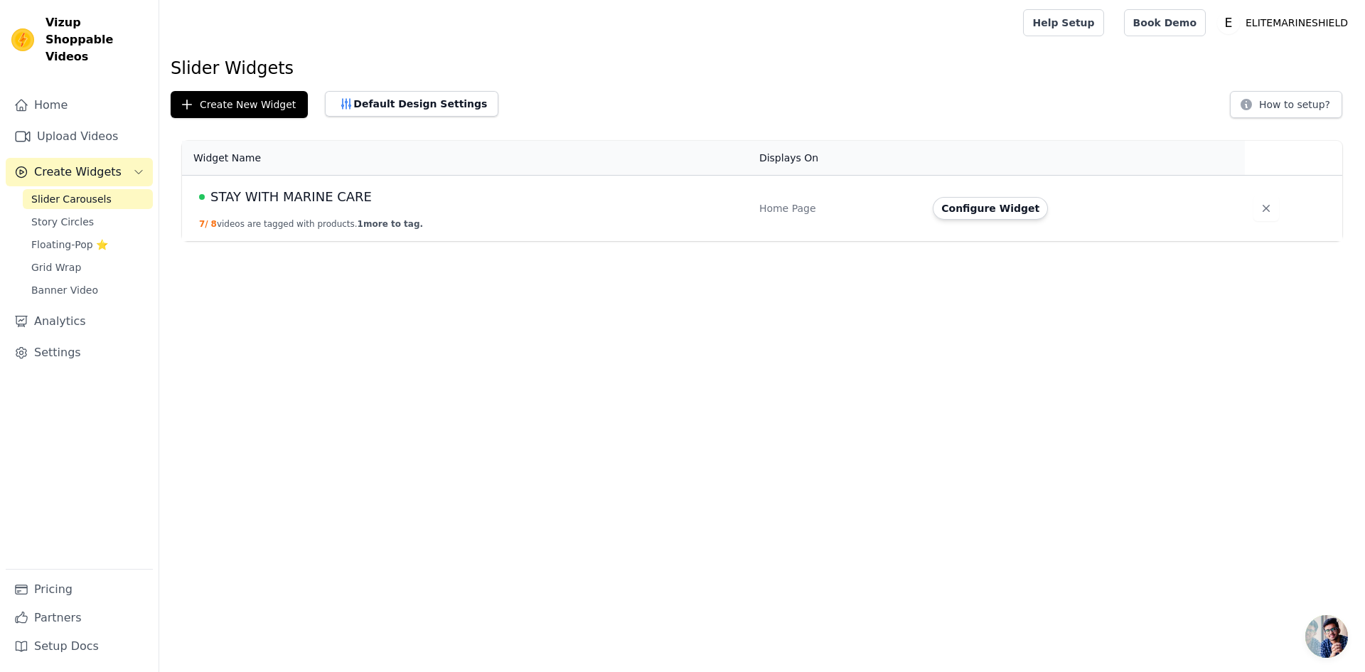
click at [294, 241] on html "Vizup Shoppable Videos Home Upload Videos Create Widgets Slider Carousels Story…" at bounding box center [682, 120] width 1365 height 241
